Goal: Answer question/provide support: Answer question/provide support

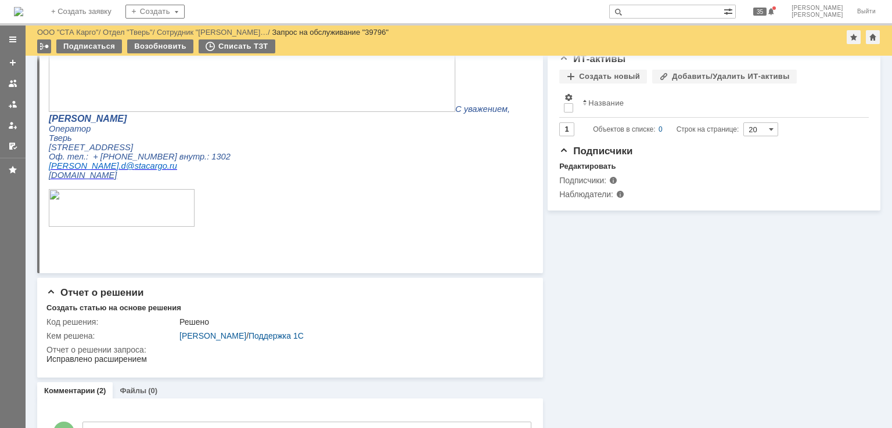
scroll to position [232, 0]
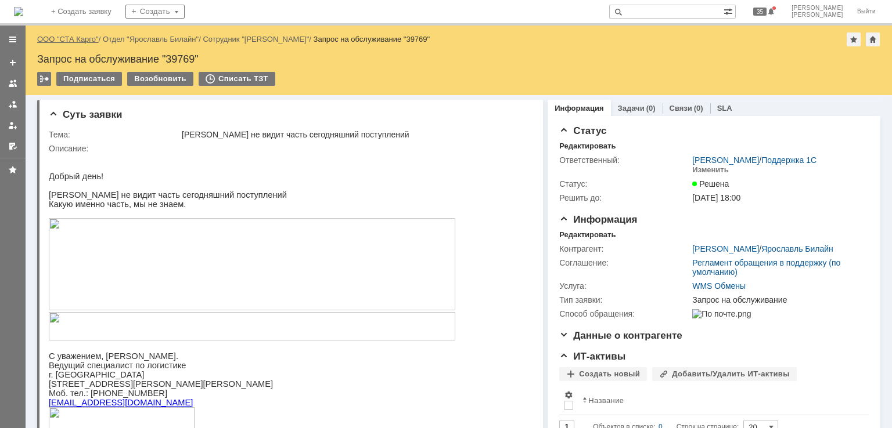
click at [55, 40] on link "ООО "СТА Карго"" at bounding box center [68, 39] width 62 height 9
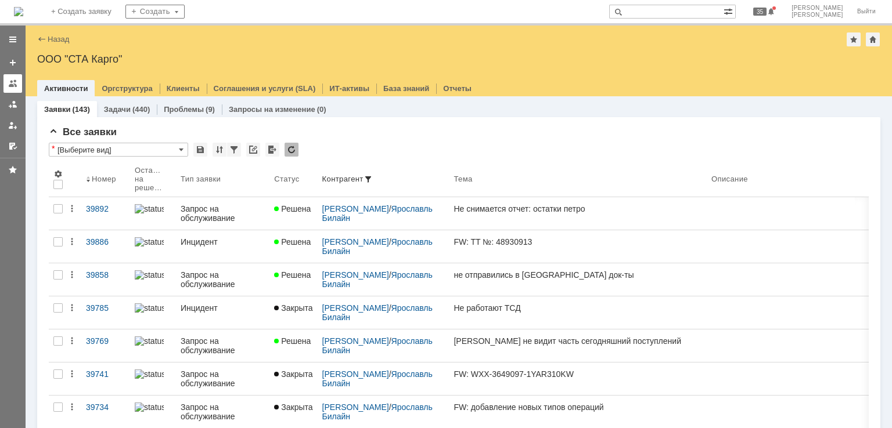
click at [12, 91] on link at bounding box center [12, 83] width 19 height 19
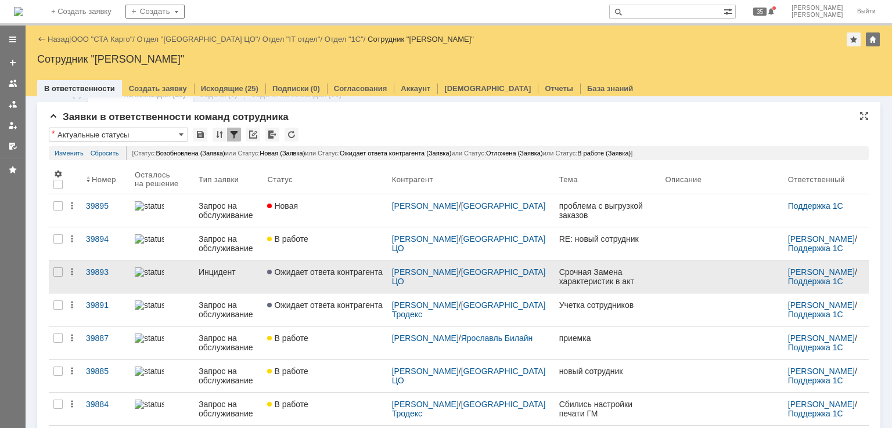
scroll to position [48, 0]
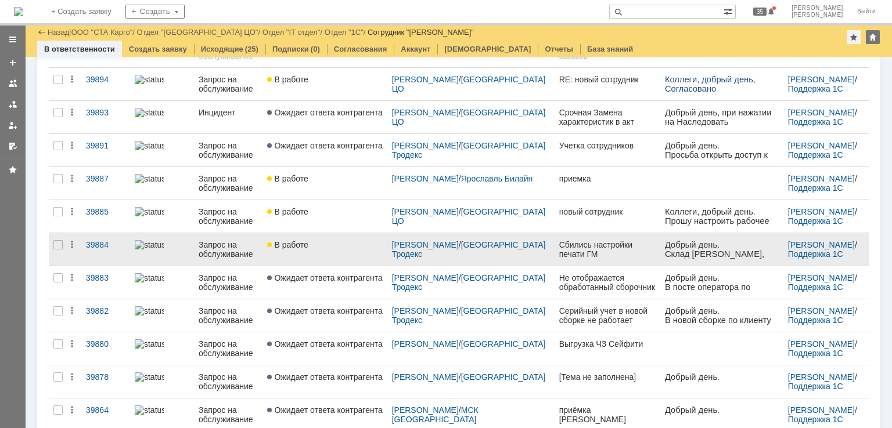
click at [363, 242] on div "В работе" at bounding box center [324, 244] width 115 height 9
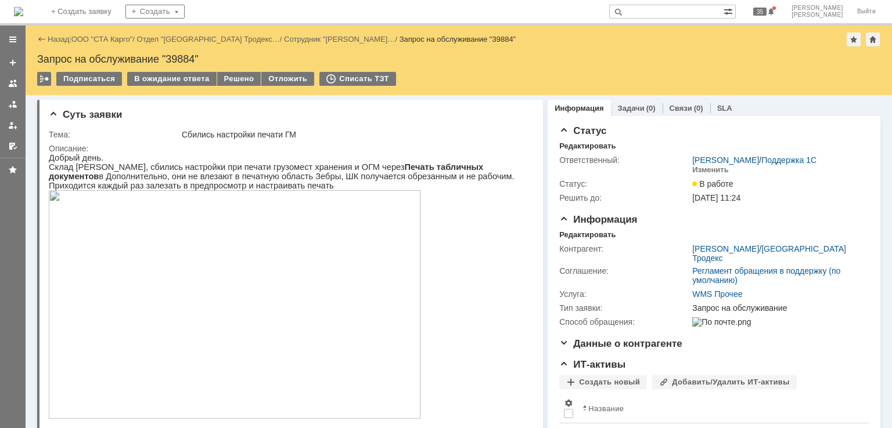
click at [201, 261] on img at bounding box center [235, 304] width 372 height 229
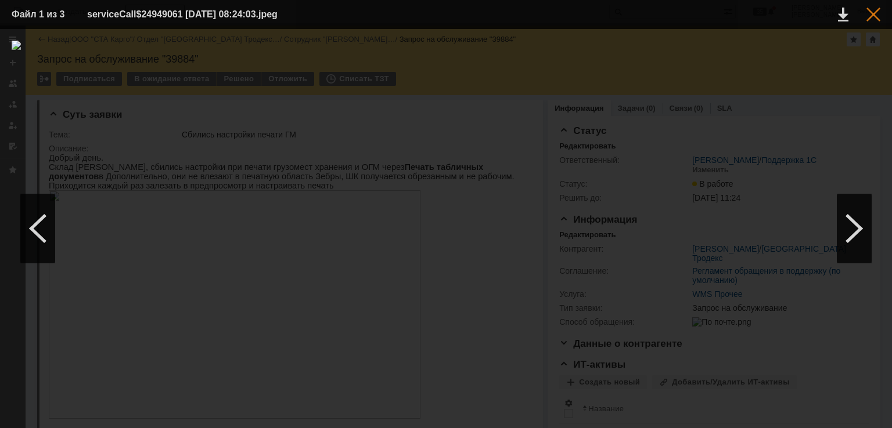
click at [876, 10] on div at bounding box center [873, 15] width 14 height 14
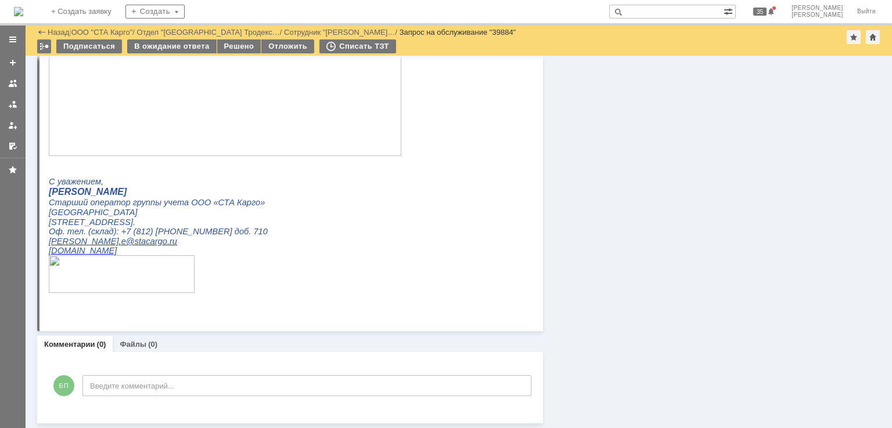
scroll to position [365, 0]
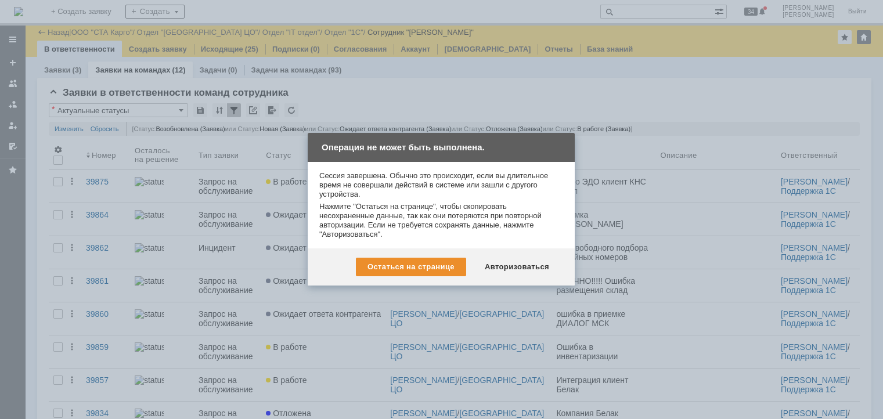
click at [534, 263] on div "Авторизоваться" at bounding box center [517, 267] width 88 height 19
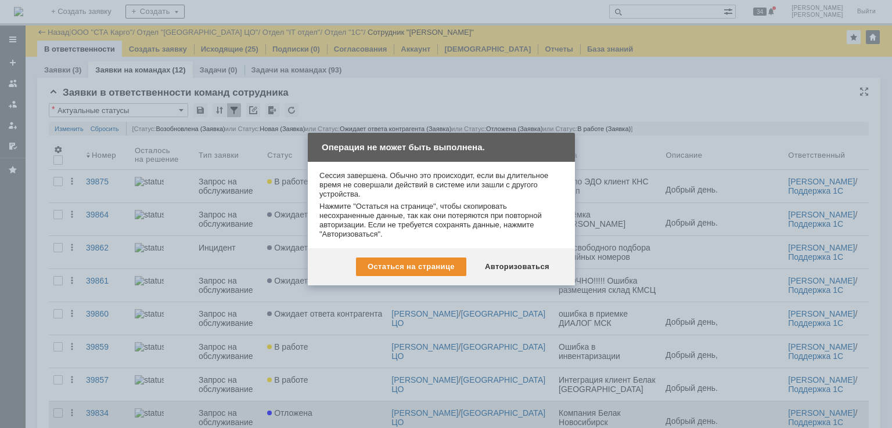
scroll to position [170, 0]
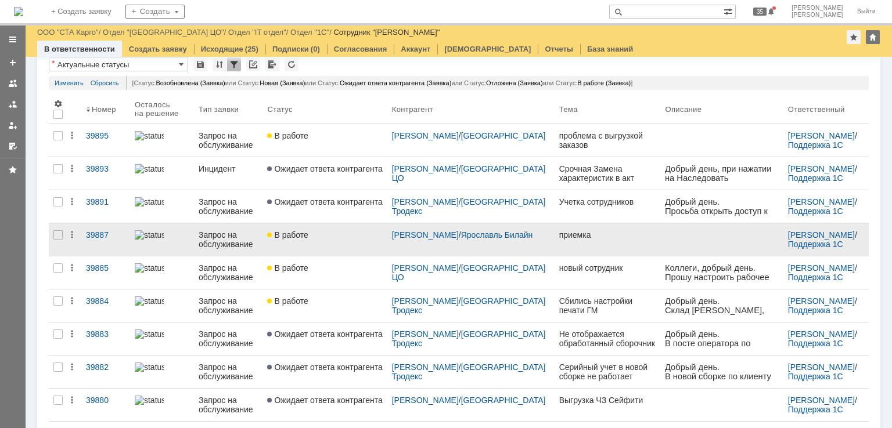
scroll to position [44, 0]
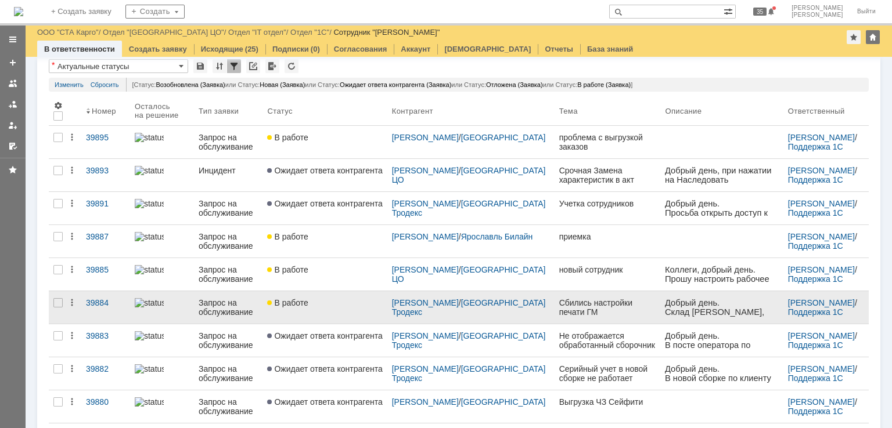
click at [357, 301] on div "В работе" at bounding box center [324, 302] width 115 height 9
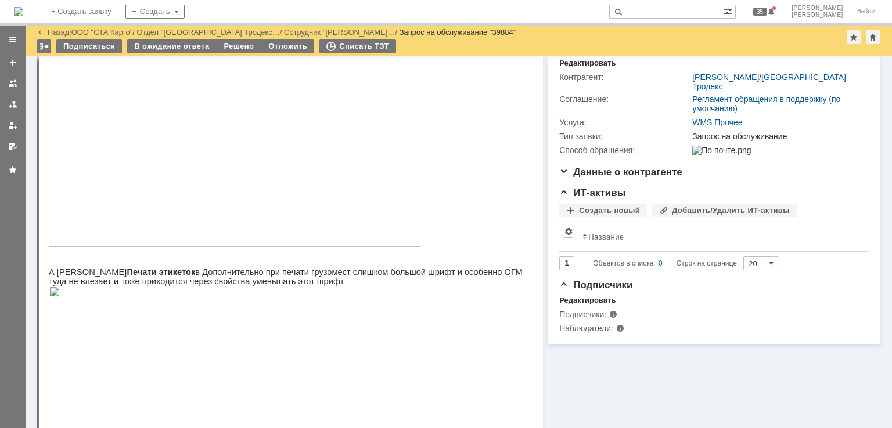
scroll to position [16, 0]
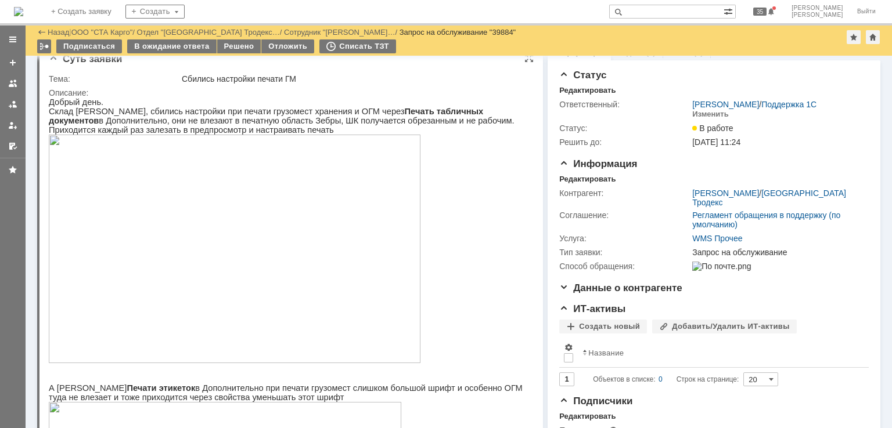
click at [274, 224] on img at bounding box center [235, 249] width 372 height 229
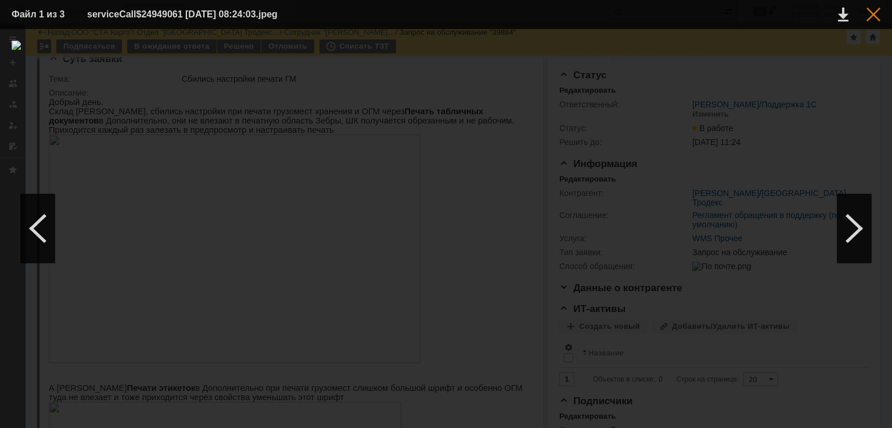
click at [870, 17] on div at bounding box center [873, 15] width 14 height 14
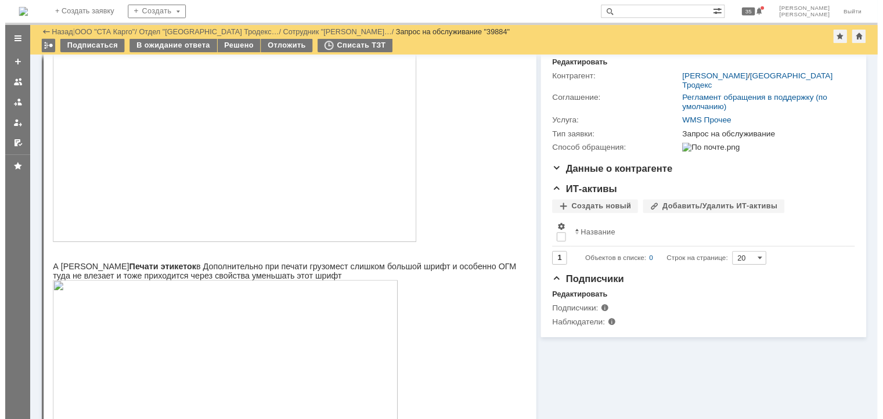
scroll to position [0, 0]
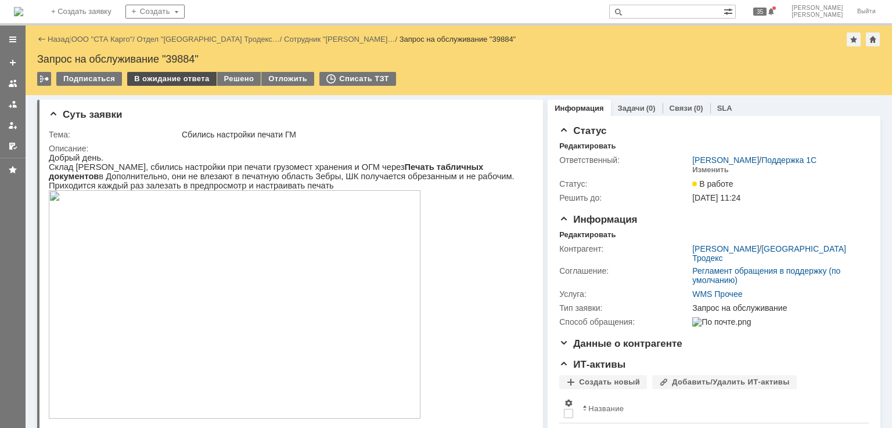
click at [195, 77] on div "В ожидание ответа" at bounding box center [171, 79] width 89 height 14
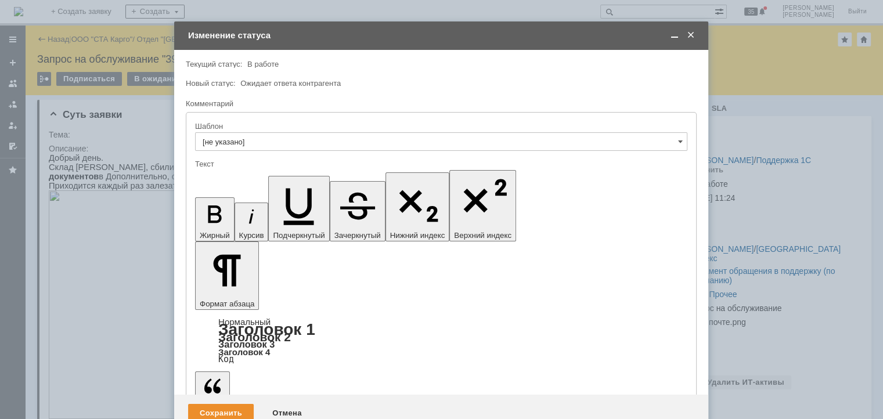
click at [671, 38] on span at bounding box center [675, 35] width 12 height 10
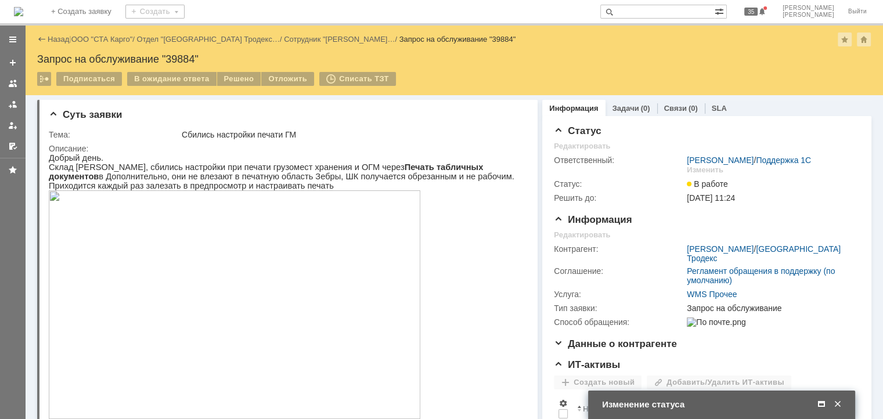
click at [820, 402] on span at bounding box center [822, 404] width 12 height 10
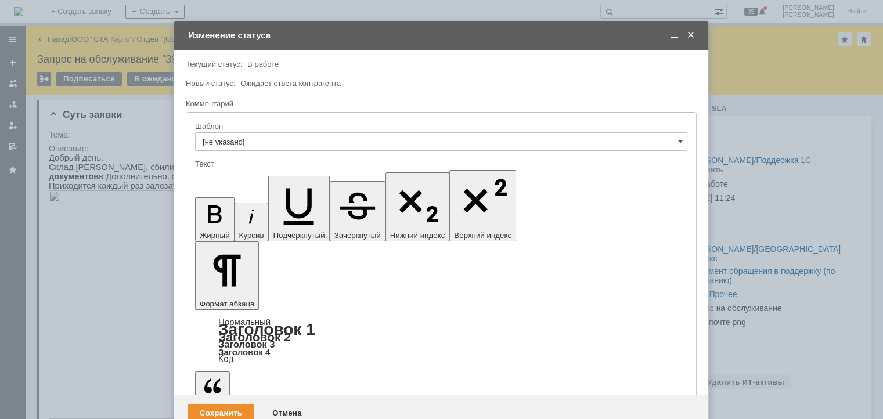
click at [201, 404] on div "Сохранить" at bounding box center [221, 413] width 66 height 19
